Goal: Task Accomplishment & Management: Use online tool/utility

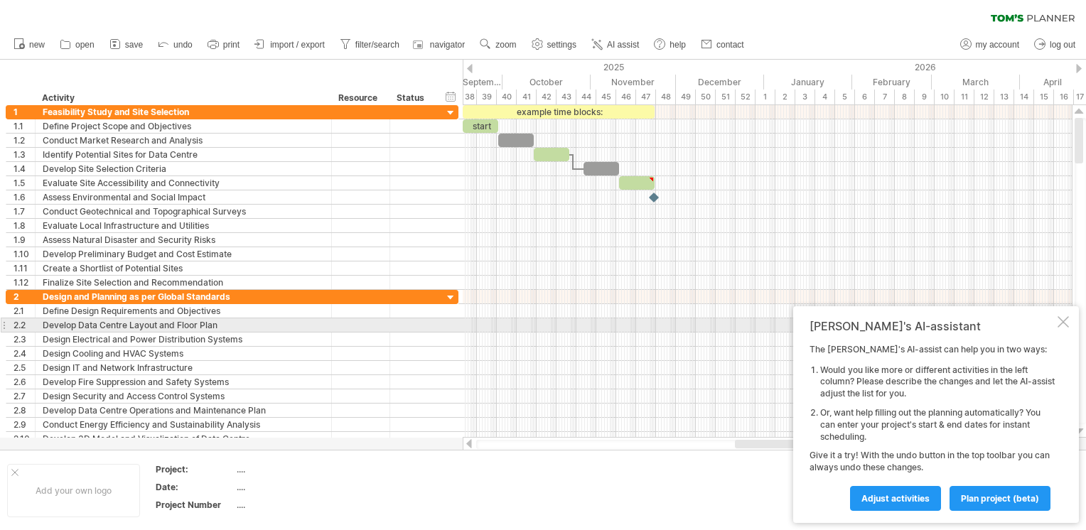
click at [1063, 323] on div at bounding box center [1062, 321] width 11 height 11
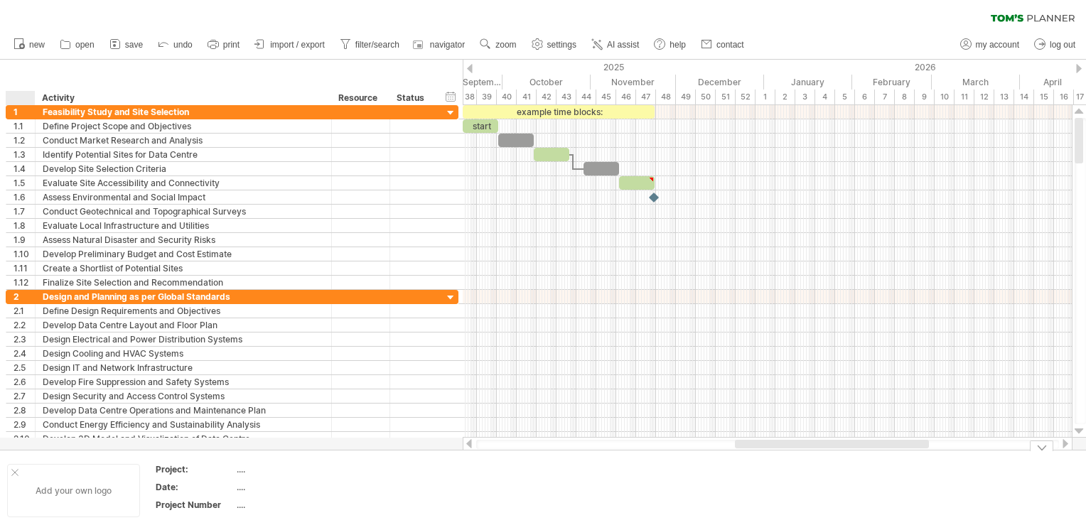
click at [11, 470] on div "Add your own logo" at bounding box center [73, 490] width 133 height 53
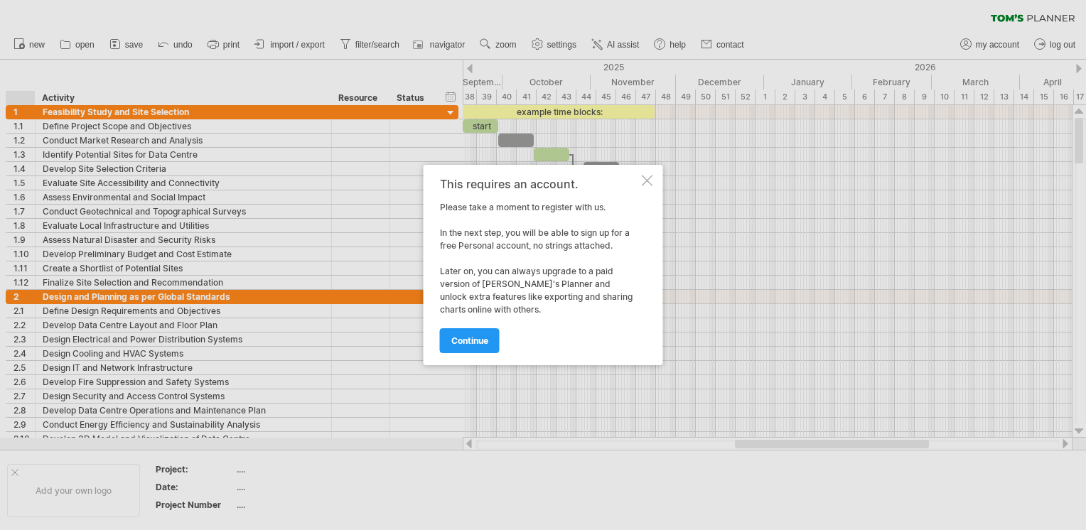
click at [647, 181] on div at bounding box center [647, 180] width 11 height 11
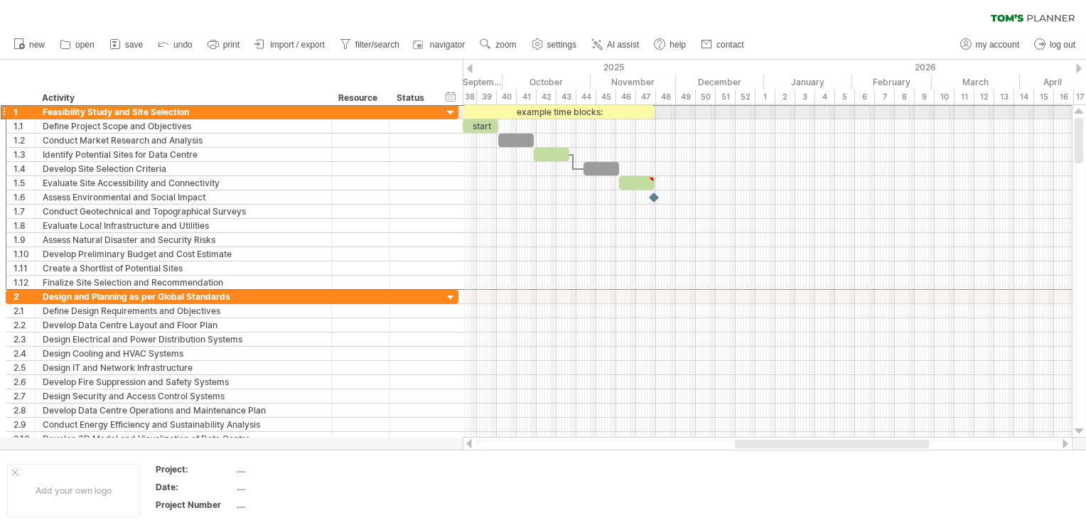
click at [3, 111] on div at bounding box center [4, 111] width 6 height 15
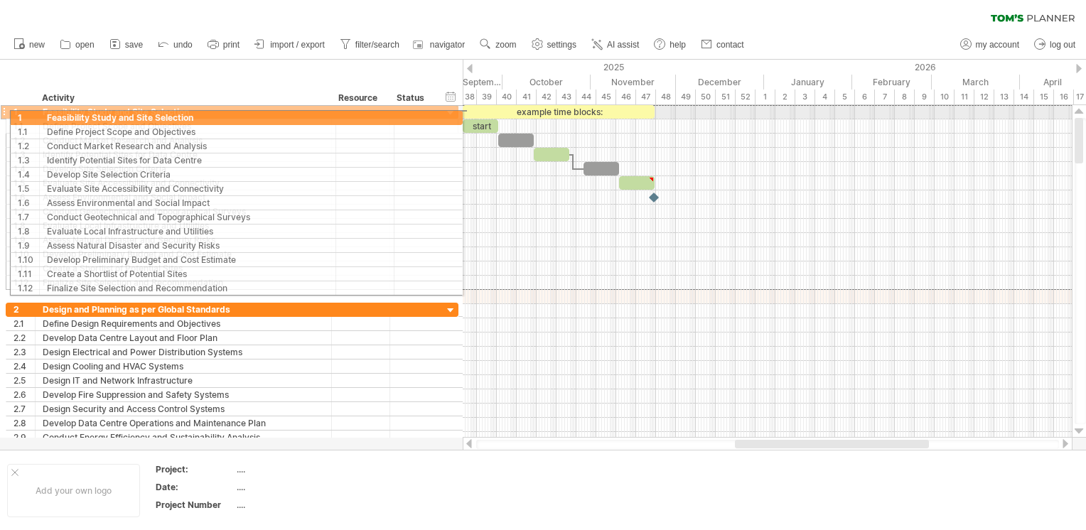
click at [4, 115] on div at bounding box center [4, 111] width 6 height 15
